Goal: Navigation & Orientation: Find specific page/section

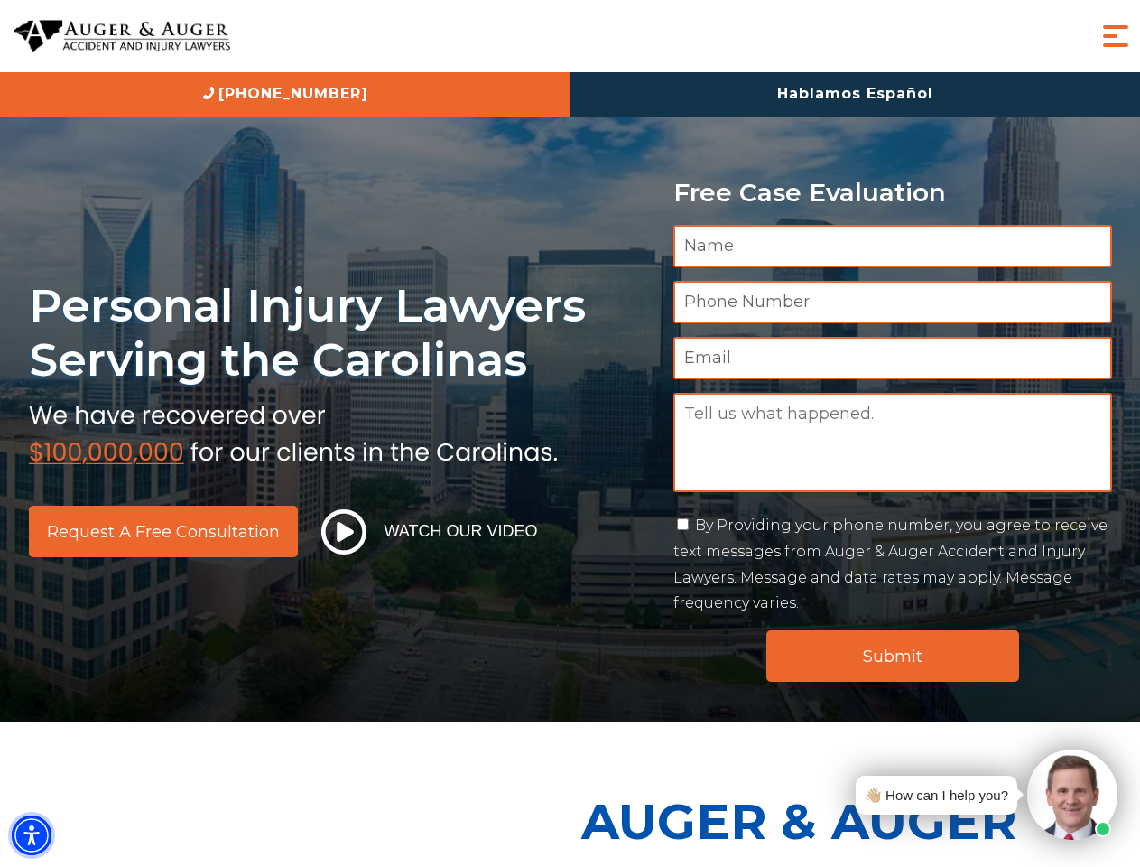
click at [32, 835] on img "Accessibility Menu" at bounding box center [32, 835] width 40 height 40
